Goal: Task Accomplishment & Management: Use online tool/utility

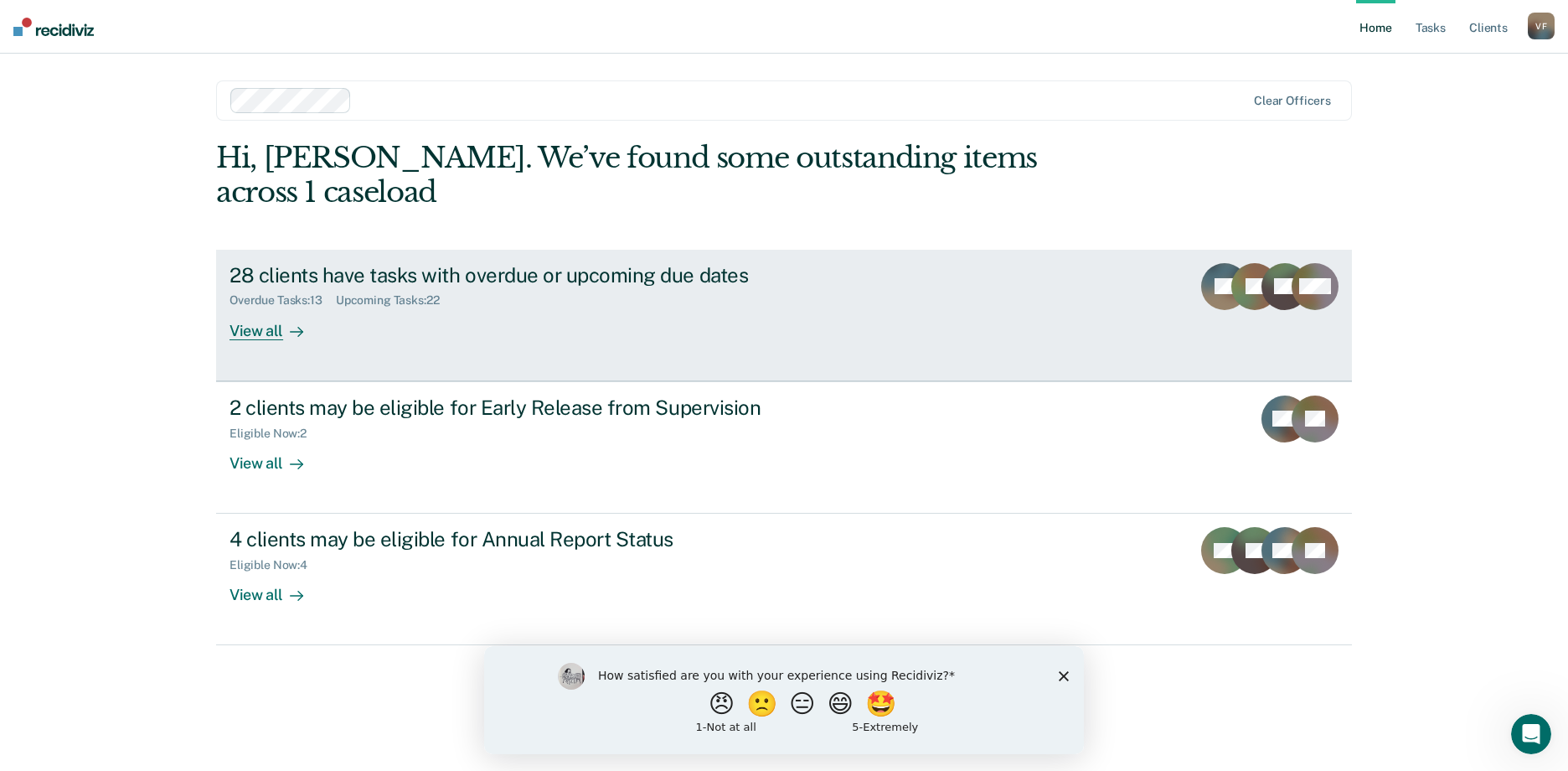
click at [498, 286] on div "Overdue Tasks : 13 Upcoming Tasks : 22" at bounding box center [523, 297] width 588 height 21
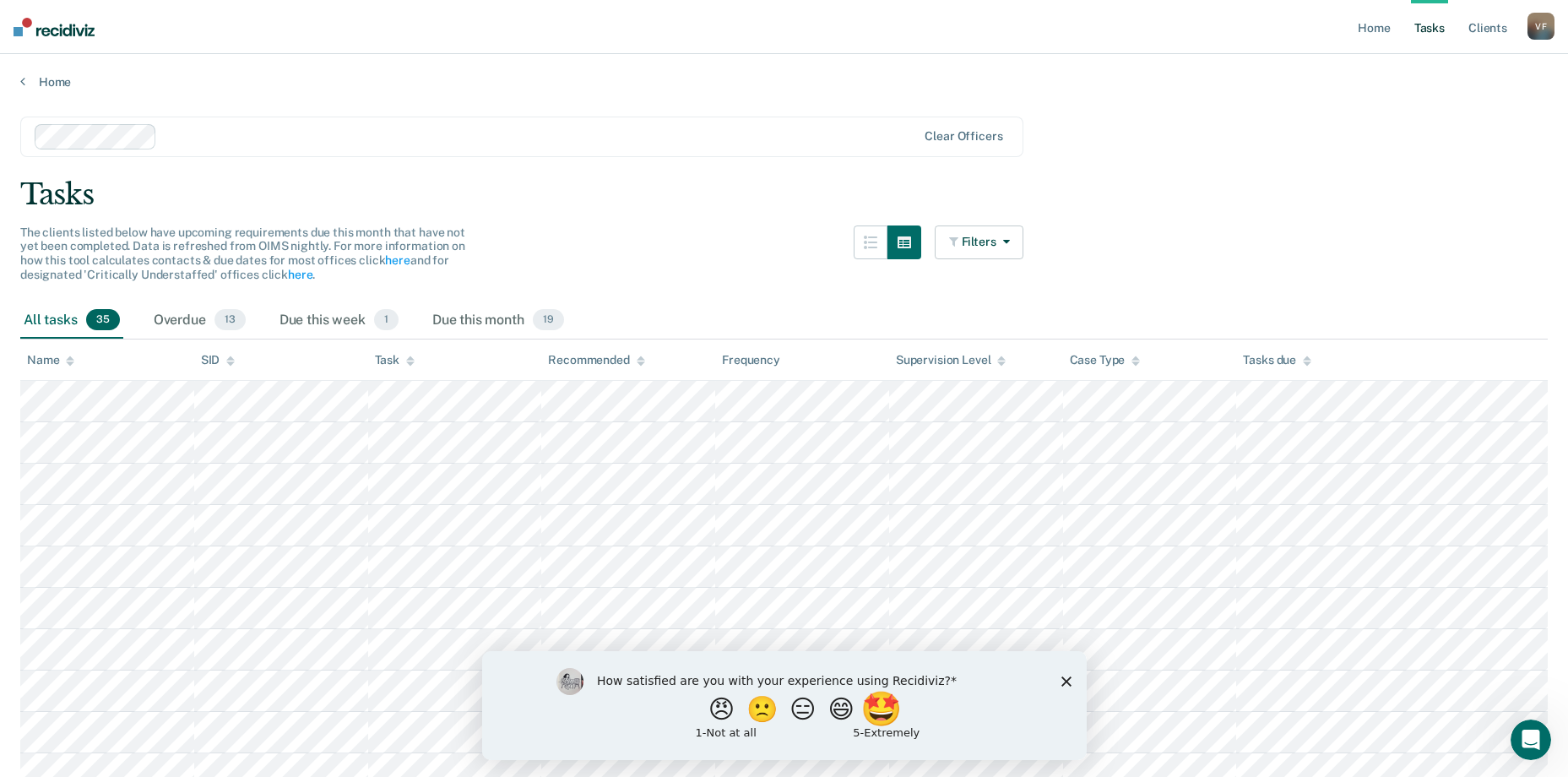
click at [889, 716] on button "🤩" at bounding box center [882, 709] width 46 height 34
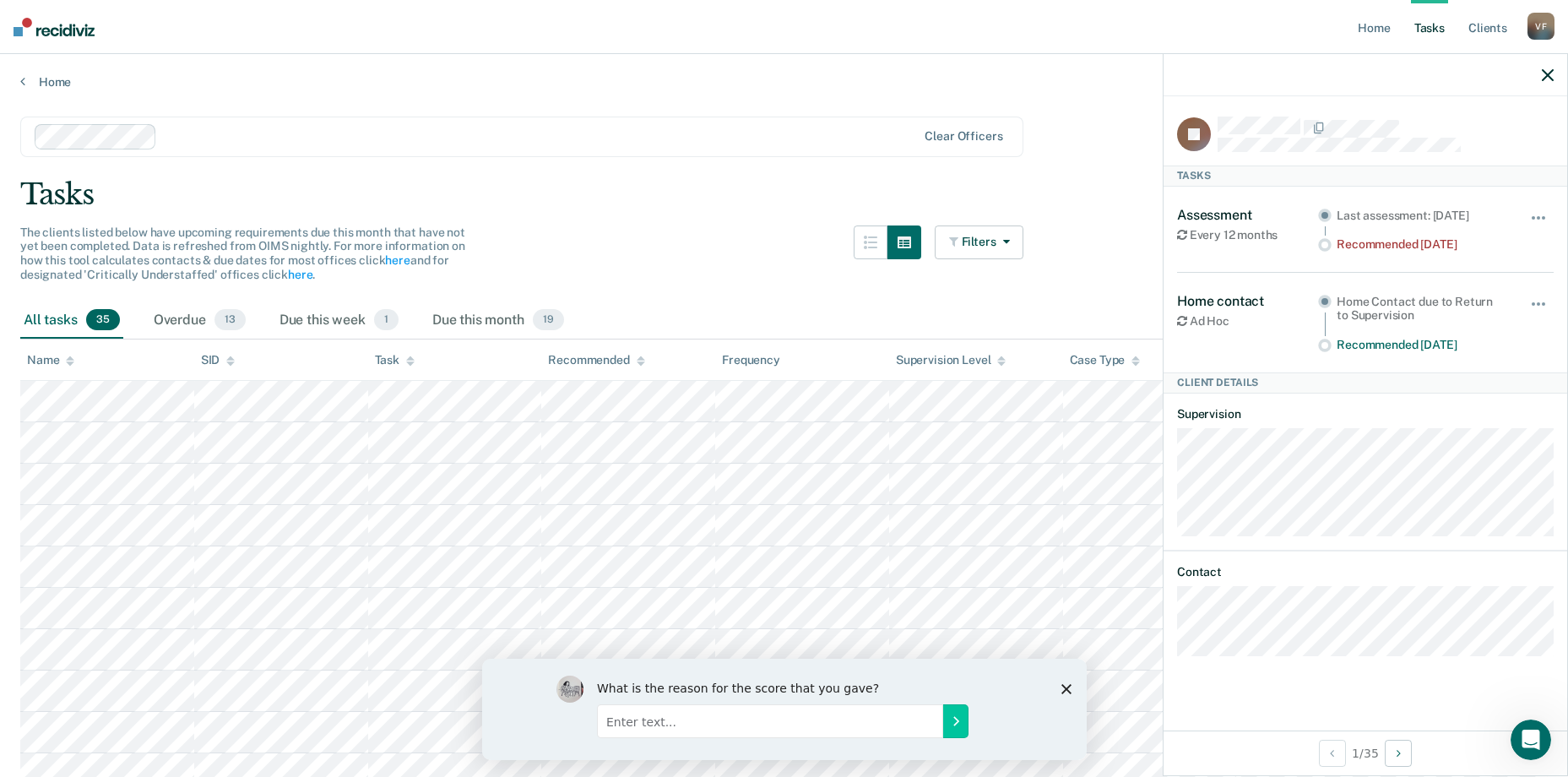
click at [1551, 76] on icon "button" at bounding box center [1547, 75] width 12 height 12
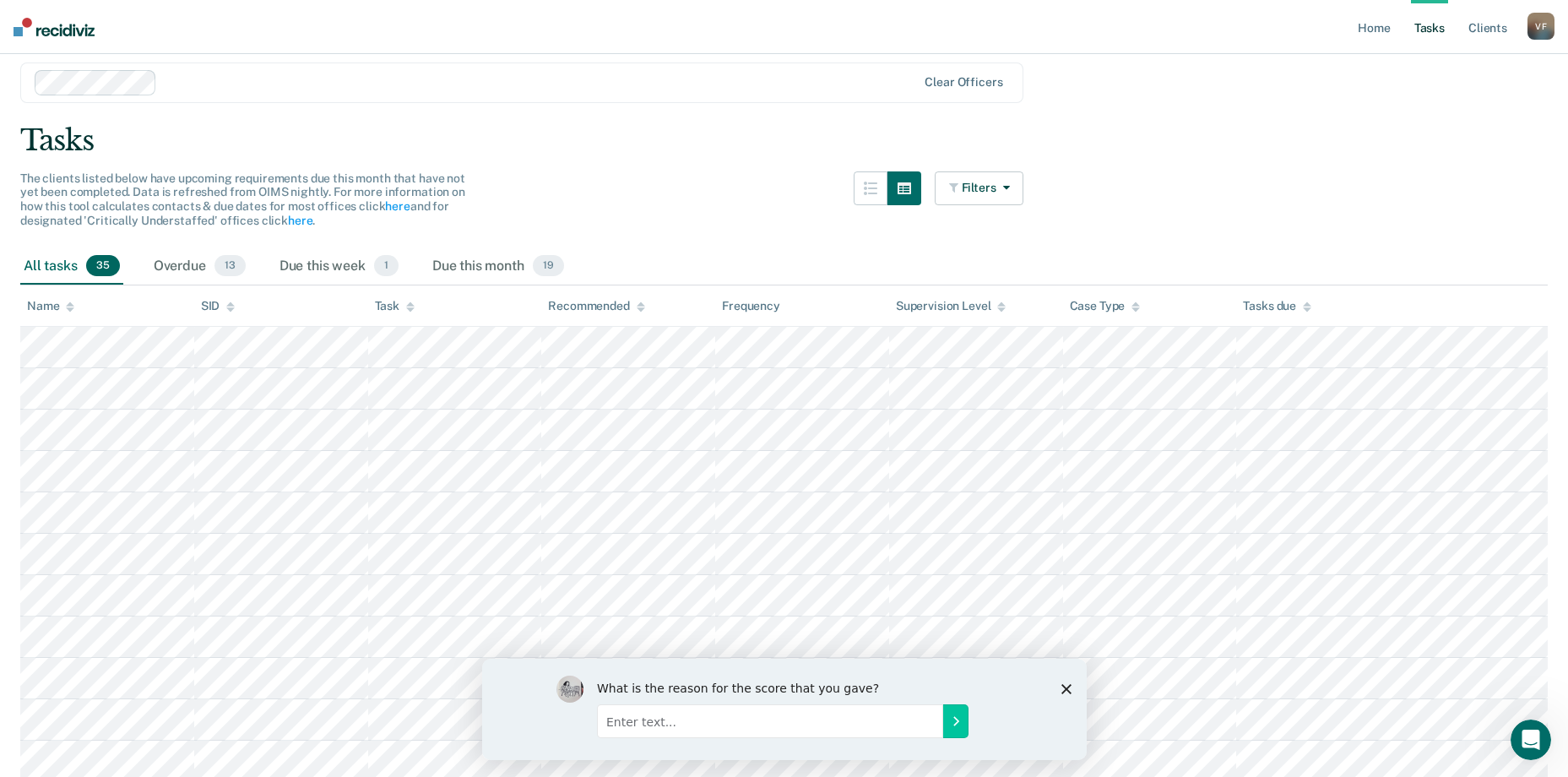
scroll to position [84, 0]
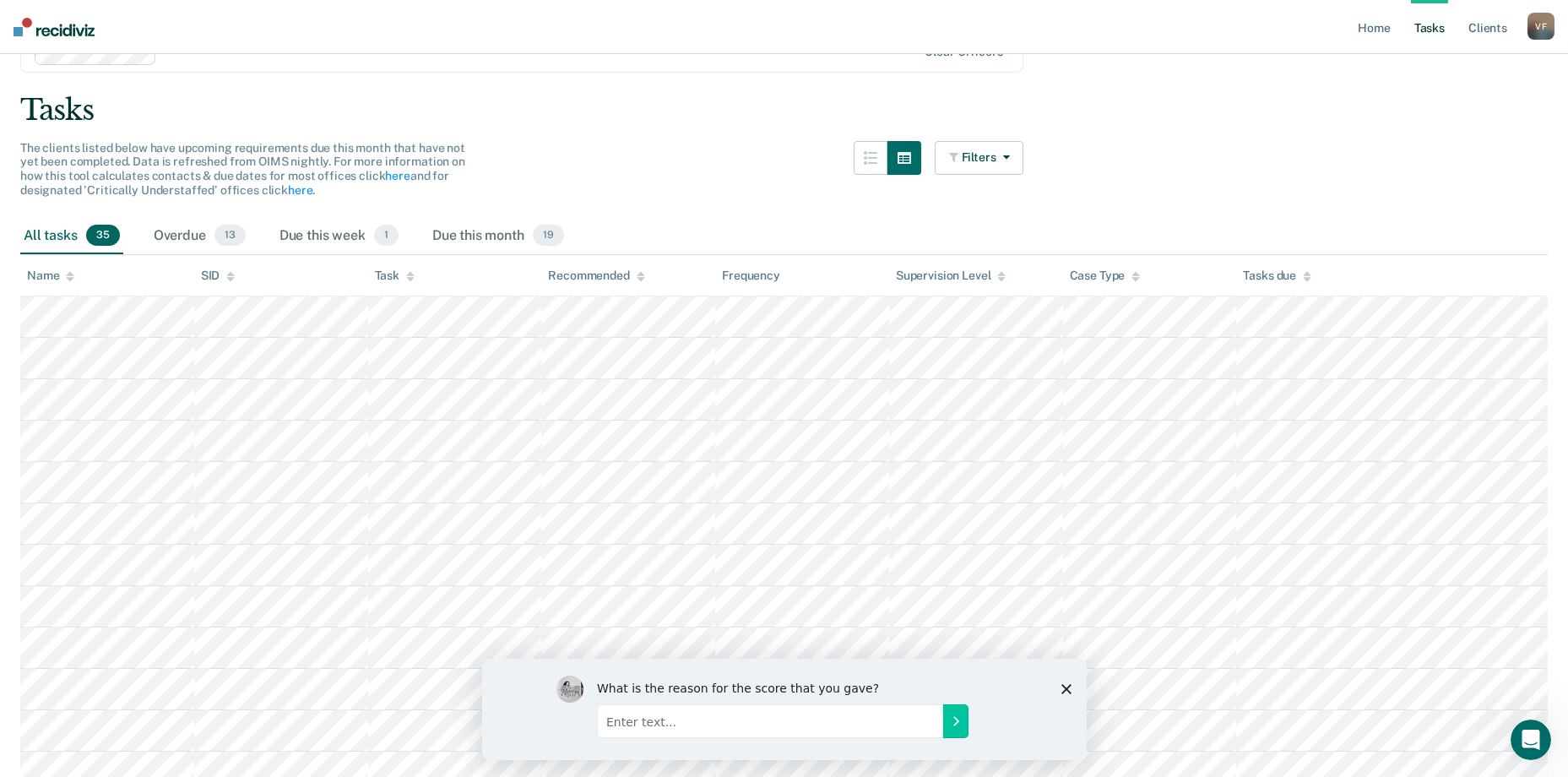
click at [1070, 686] on icon "Close survey" at bounding box center [1065, 688] width 10 height 10
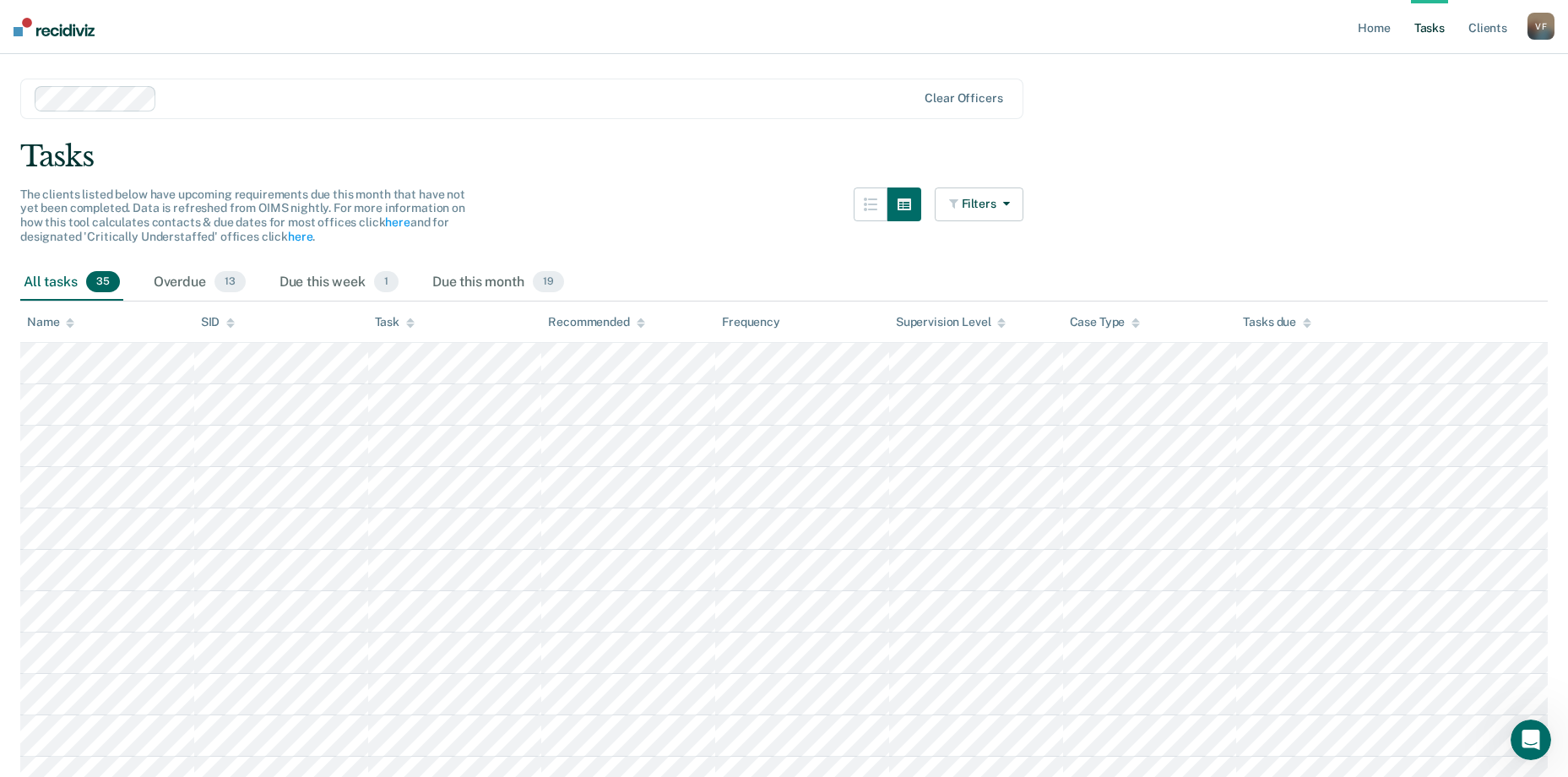
scroll to position [0, 0]
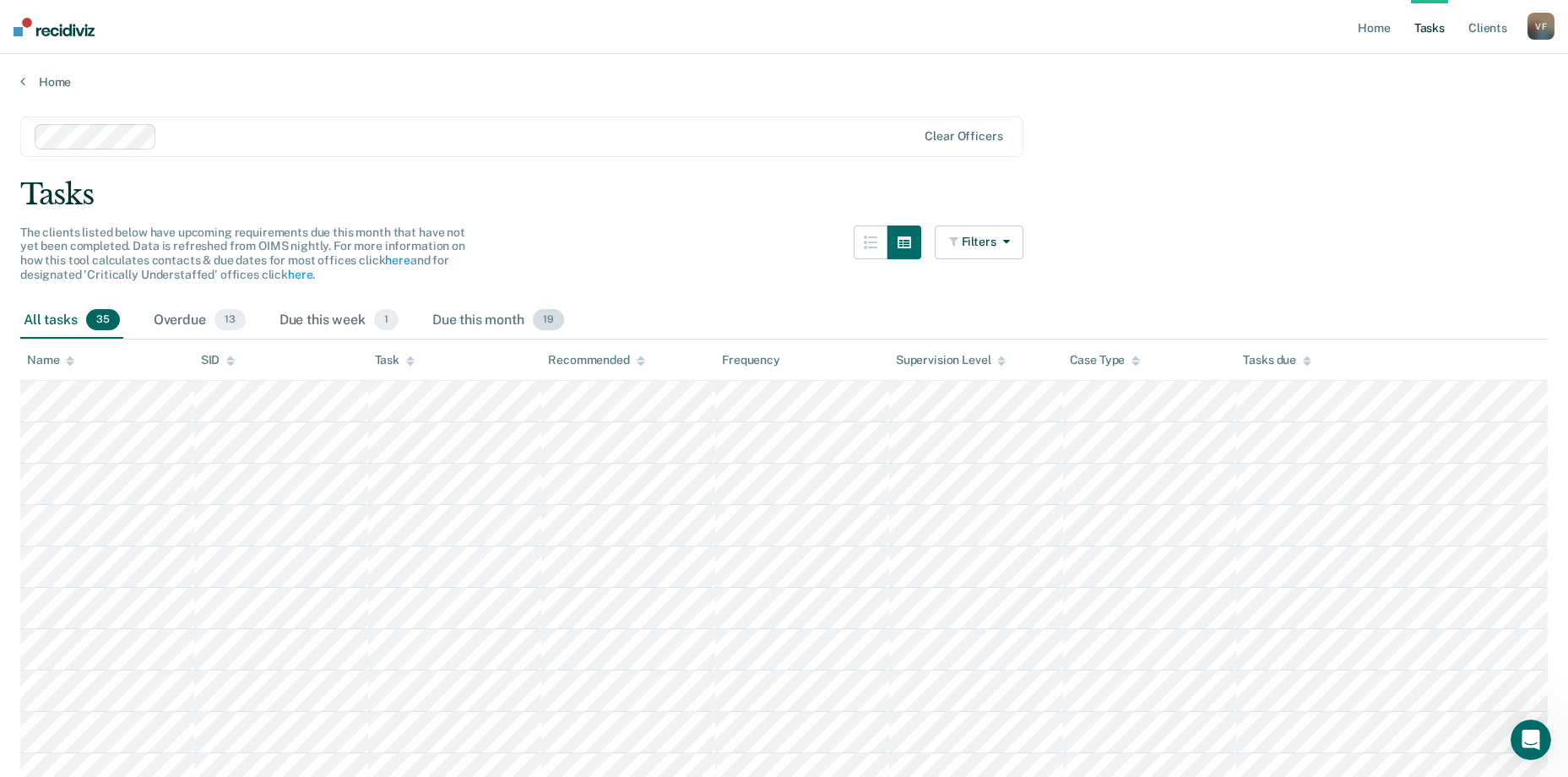
click at [469, 320] on div "Due this month 19" at bounding box center [498, 321] width 138 height 37
click at [67, 318] on div "All tasks 35" at bounding box center [72, 321] width 103 height 37
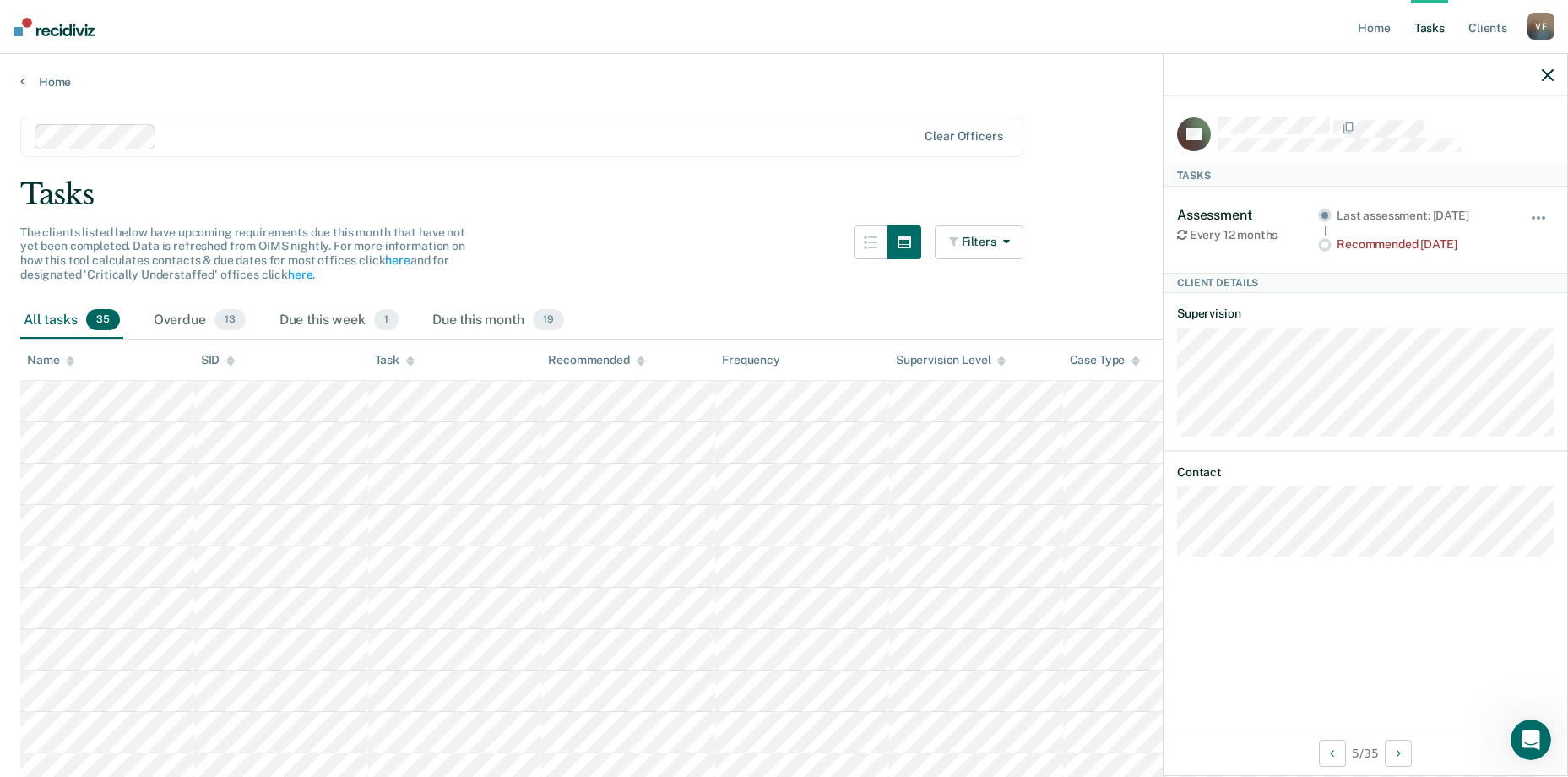
click at [1123, 28] on nav "Home Tasks Client s [PERSON_NAME] V F Profile How it works Log Out" at bounding box center [784, 27] width 1568 height 54
click at [1547, 73] on icon "button" at bounding box center [1547, 75] width 12 height 12
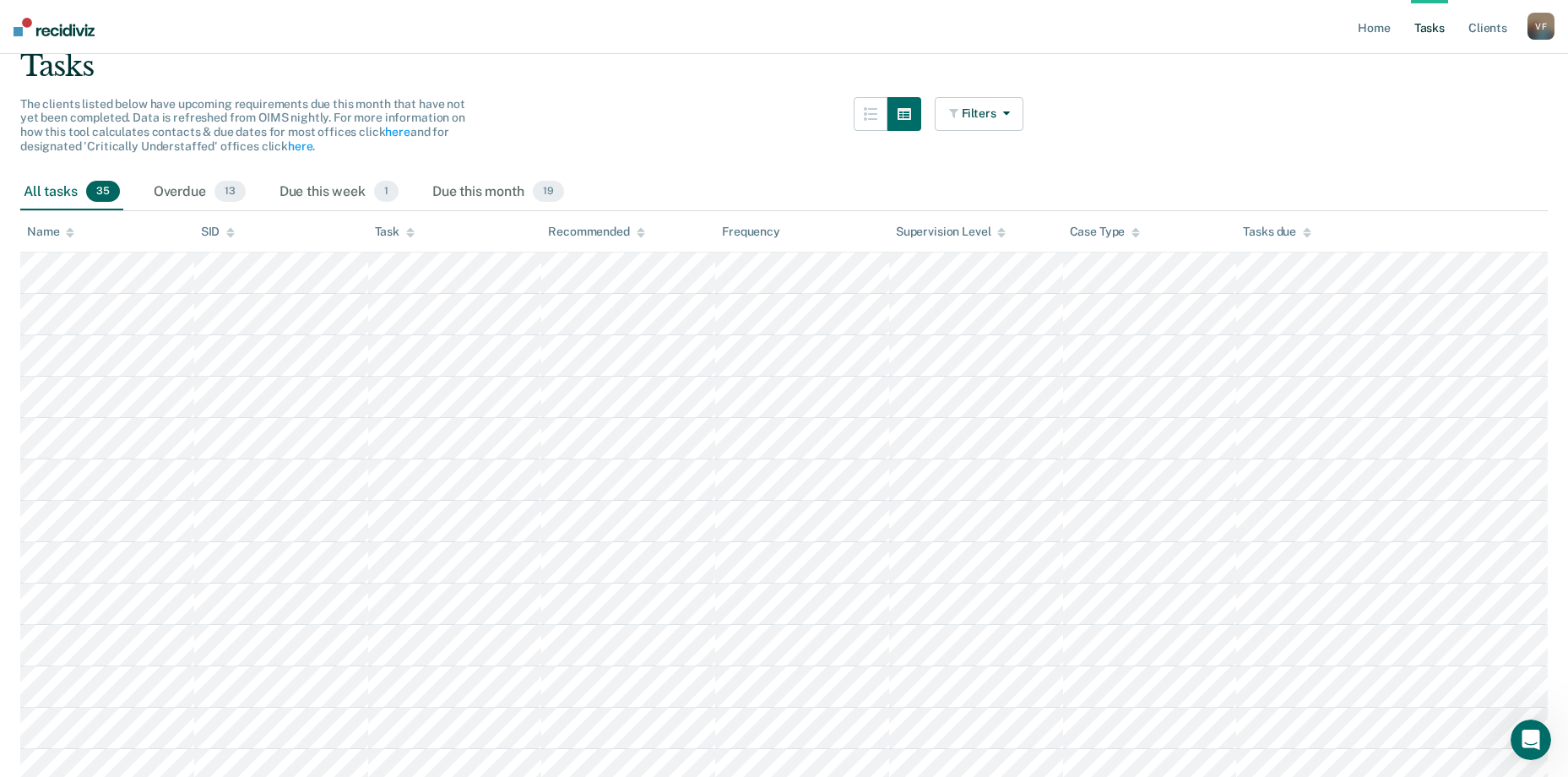
scroll to position [169, 0]
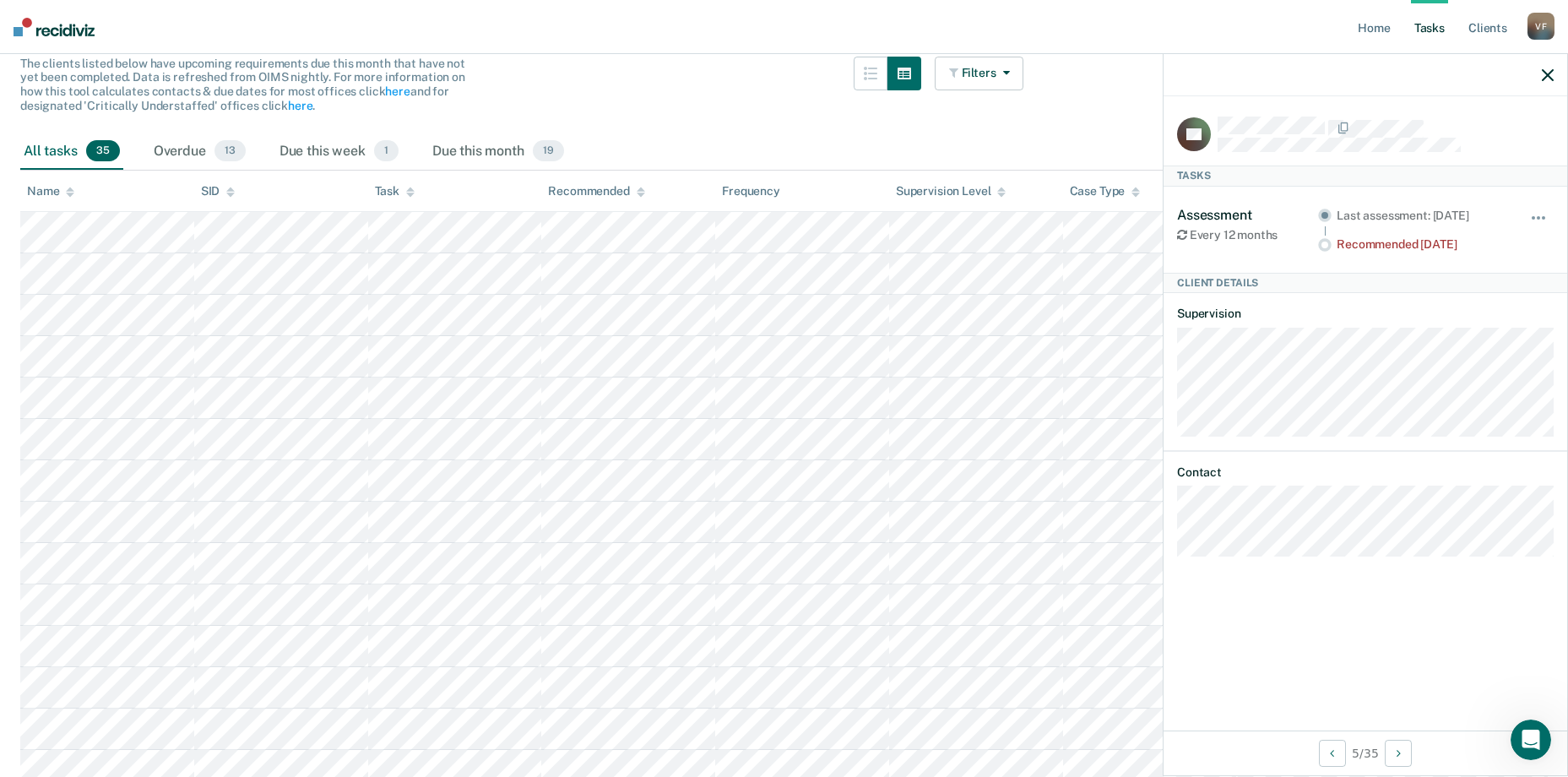
click at [547, 84] on div "The clients listed below have upcoming requirements due this month that have no…" at bounding box center [522, 95] width 1003 height 77
